Goal: Find specific page/section

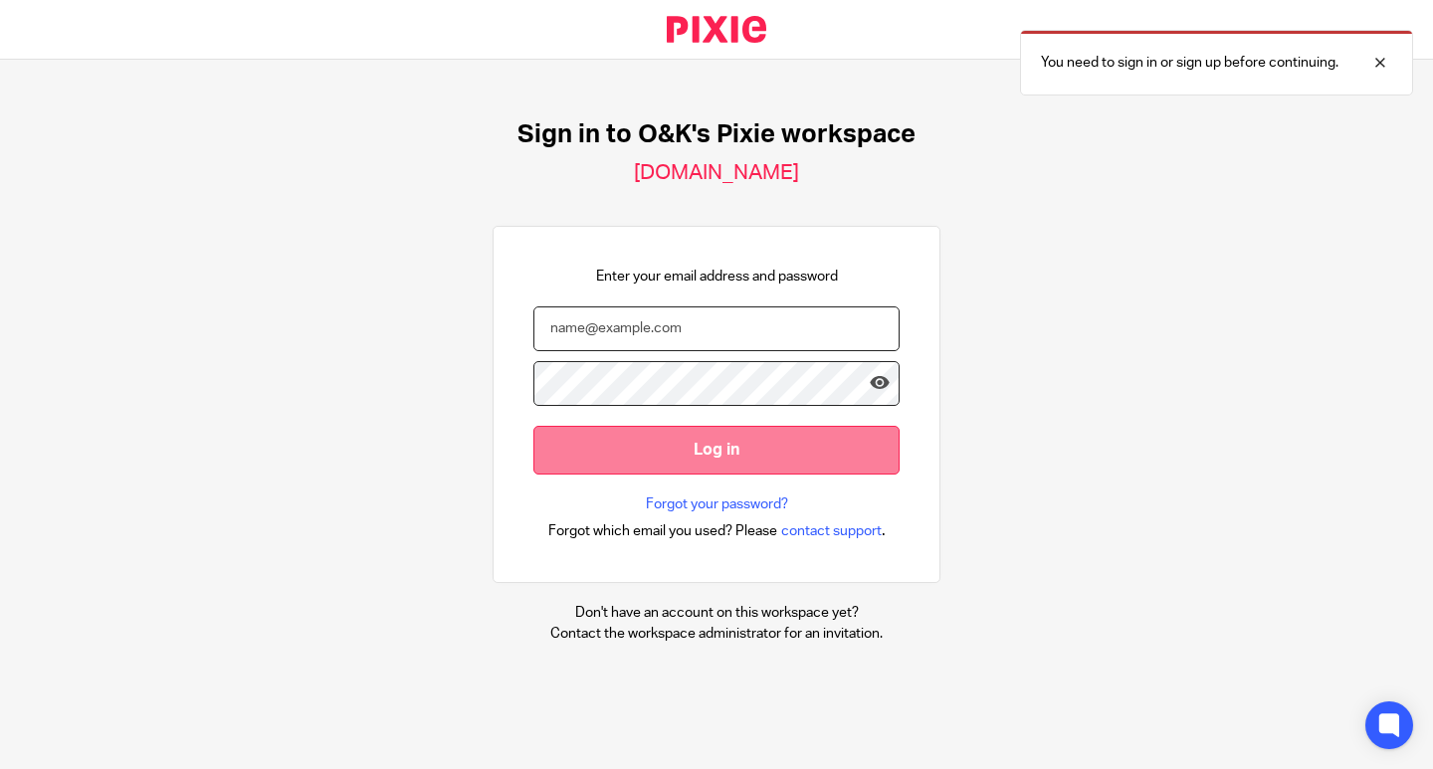
type input "info@oandk.co.uk"
click at [802, 455] on input "Log in" at bounding box center [716, 450] width 366 height 49
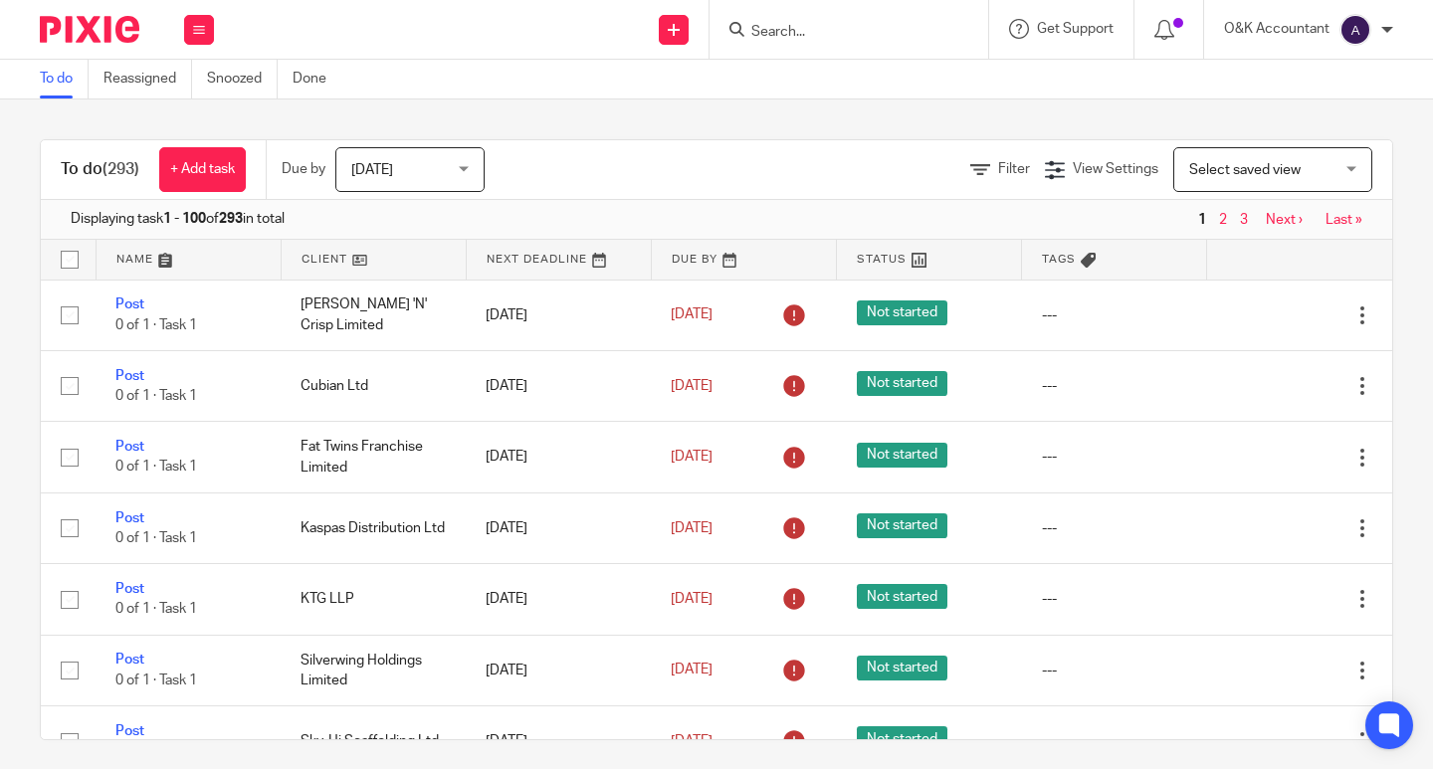
click at [775, 26] on input "Search" at bounding box center [838, 33] width 179 height 18
type input "Opulen"
click at [816, 78] on link at bounding box center [908, 78] width 326 height 30
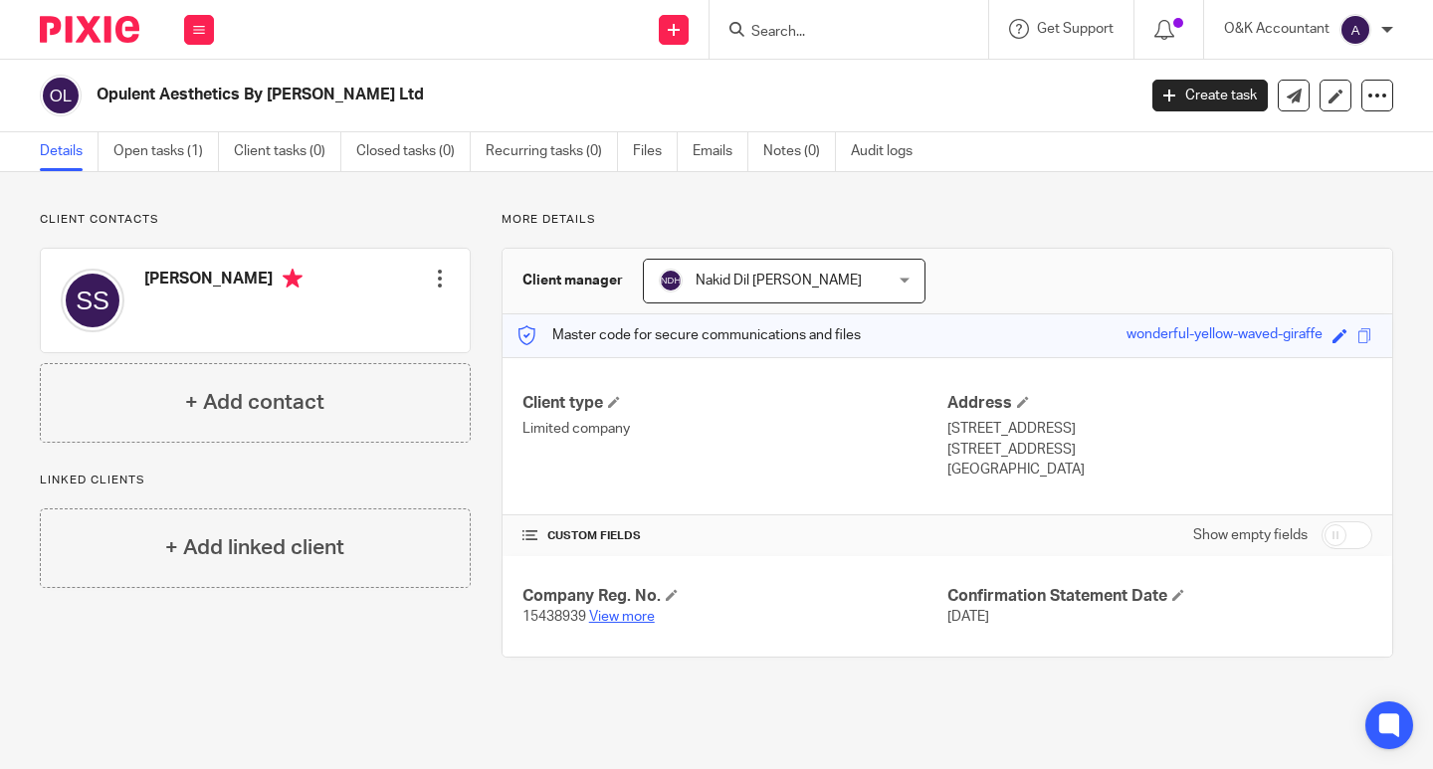
click at [610, 620] on link "View more" at bounding box center [622, 617] width 66 height 14
click at [660, 145] on link "Files" at bounding box center [655, 151] width 45 height 39
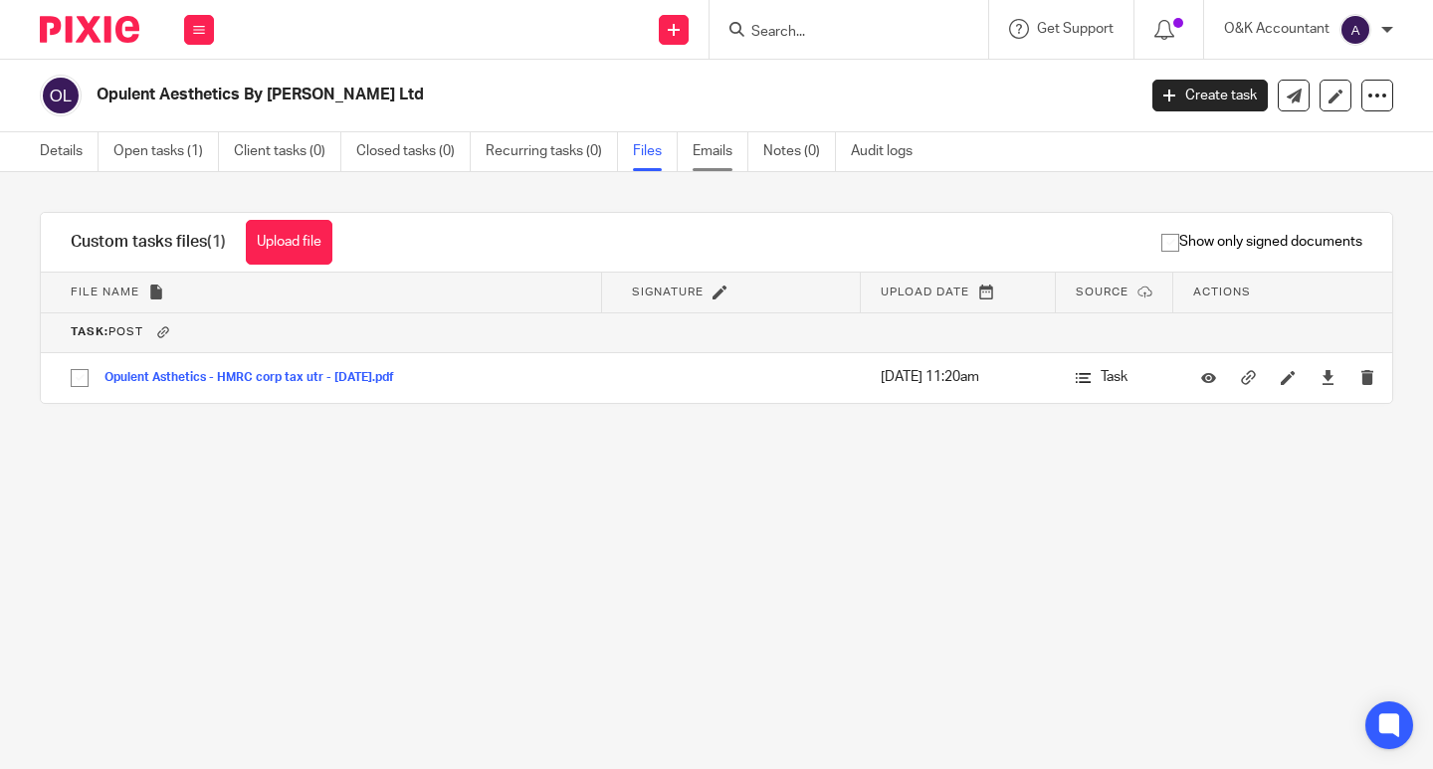
click at [722, 153] on link "Emails" at bounding box center [721, 151] width 56 height 39
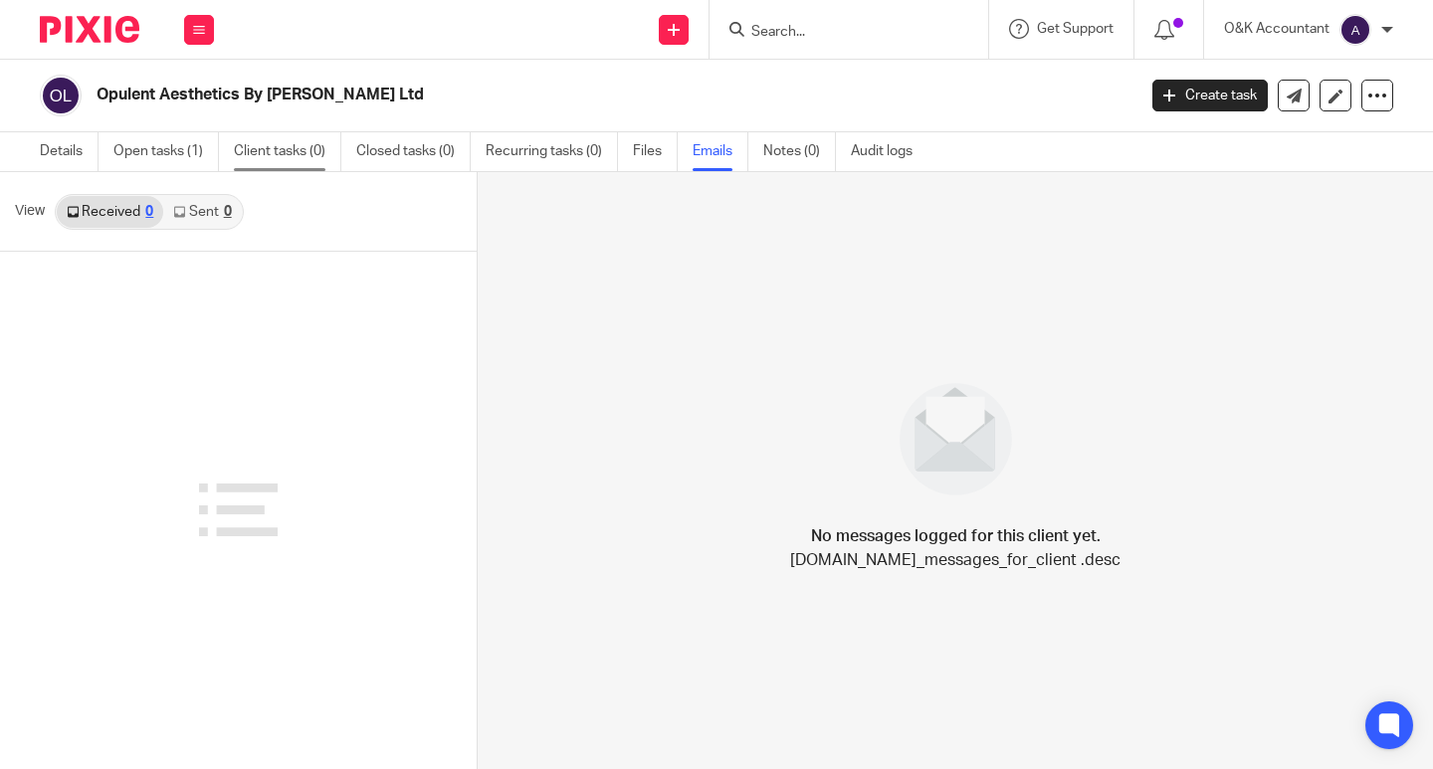
click at [286, 150] on link "Client tasks (0)" at bounding box center [287, 151] width 107 height 39
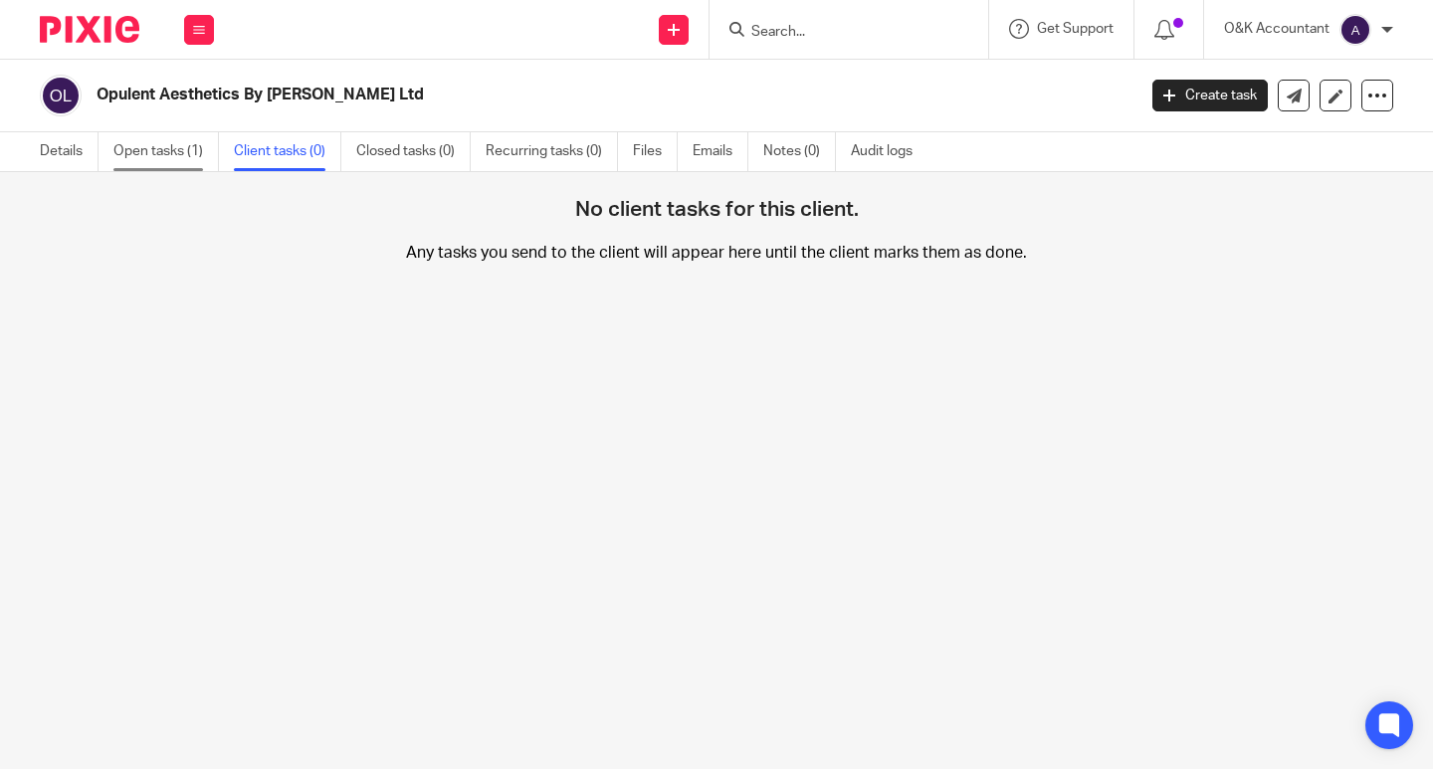
click at [150, 154] on link "Open tasks (1)" at bounding box center [166, 151] width 106 height 39
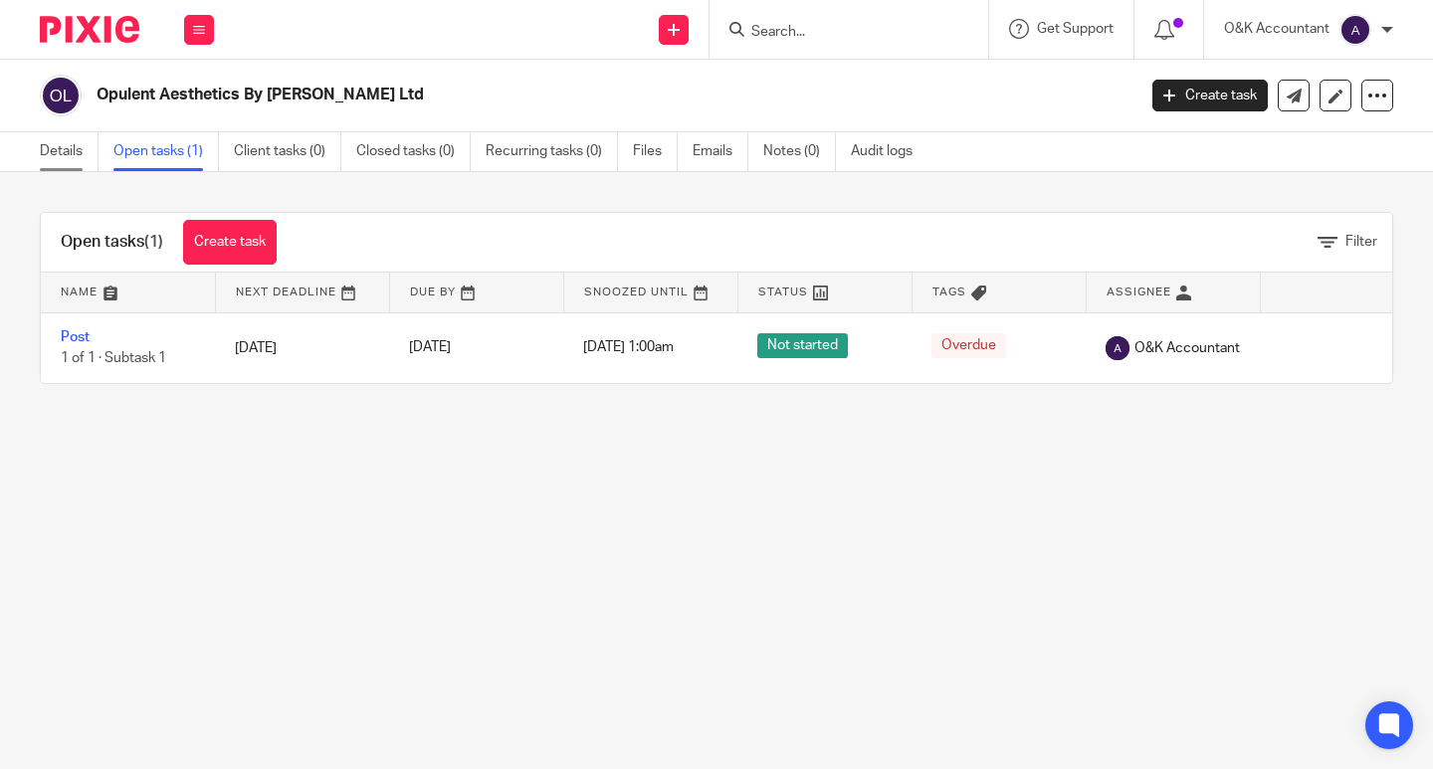
click at [61, 157] on link "Details" at bounding box center [69, 151] width 59 height 39
